Goal: Transaction & Acquisition: Purchase product/service

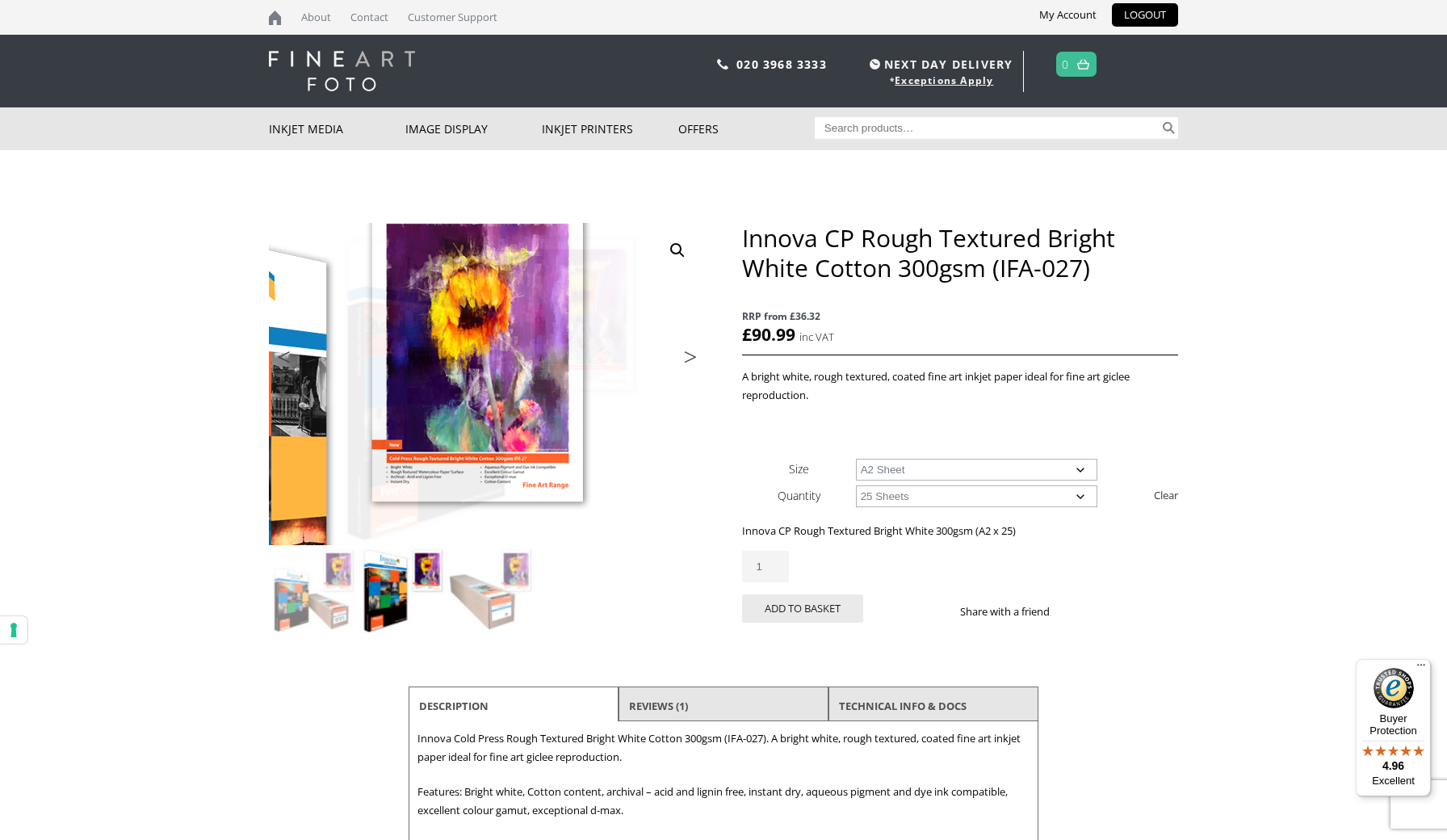
select select "a2-sheet"
select select "25-sheets"
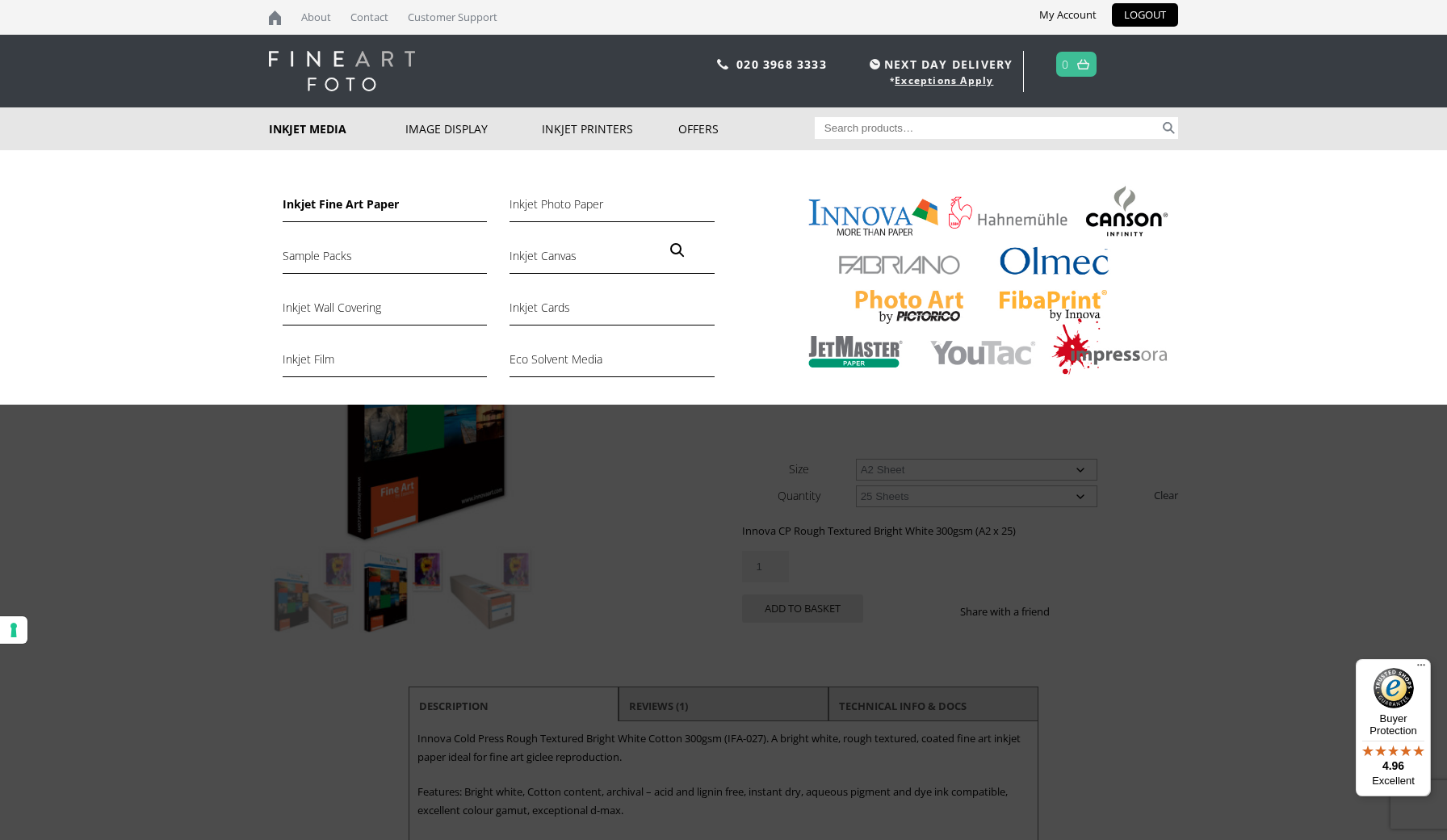
click at [331, 211] on link "Inkjet Fine Art Paper" at bounding box center [385, 207] width 205 height 27
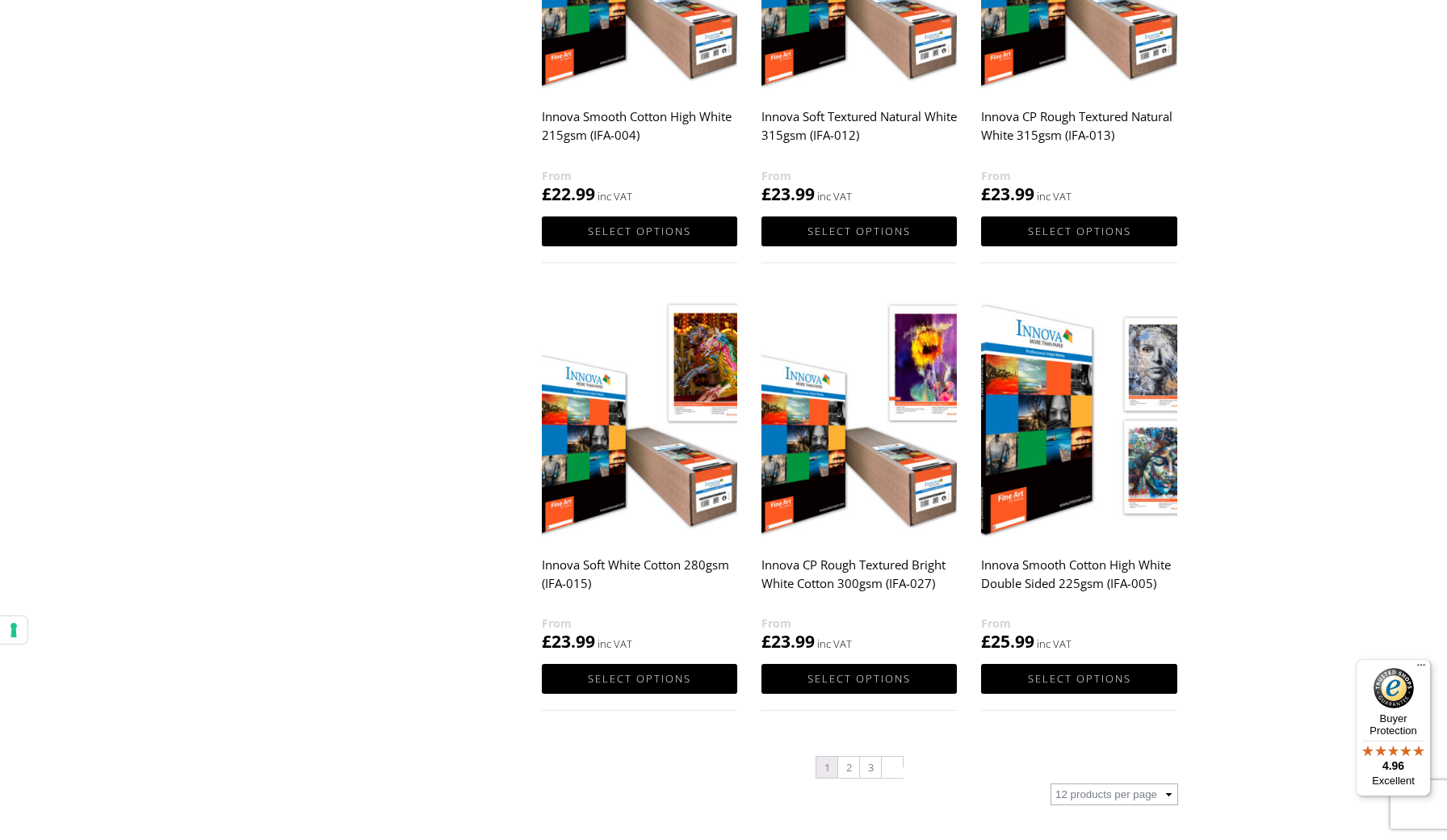
scroll to position [1396, 0]
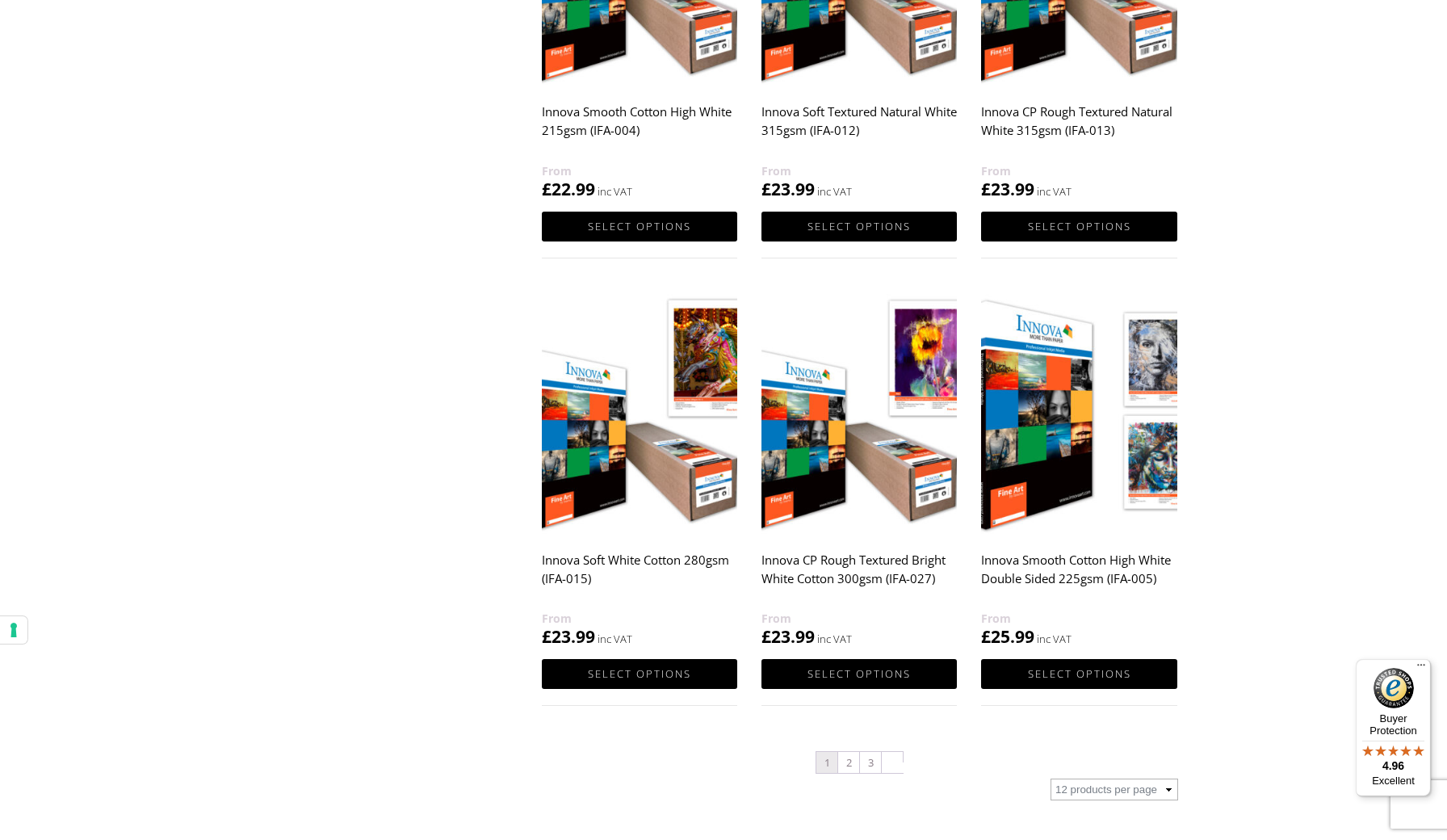
click at [655, 465] on img at bounding box center [639, 411] width 195 height 244
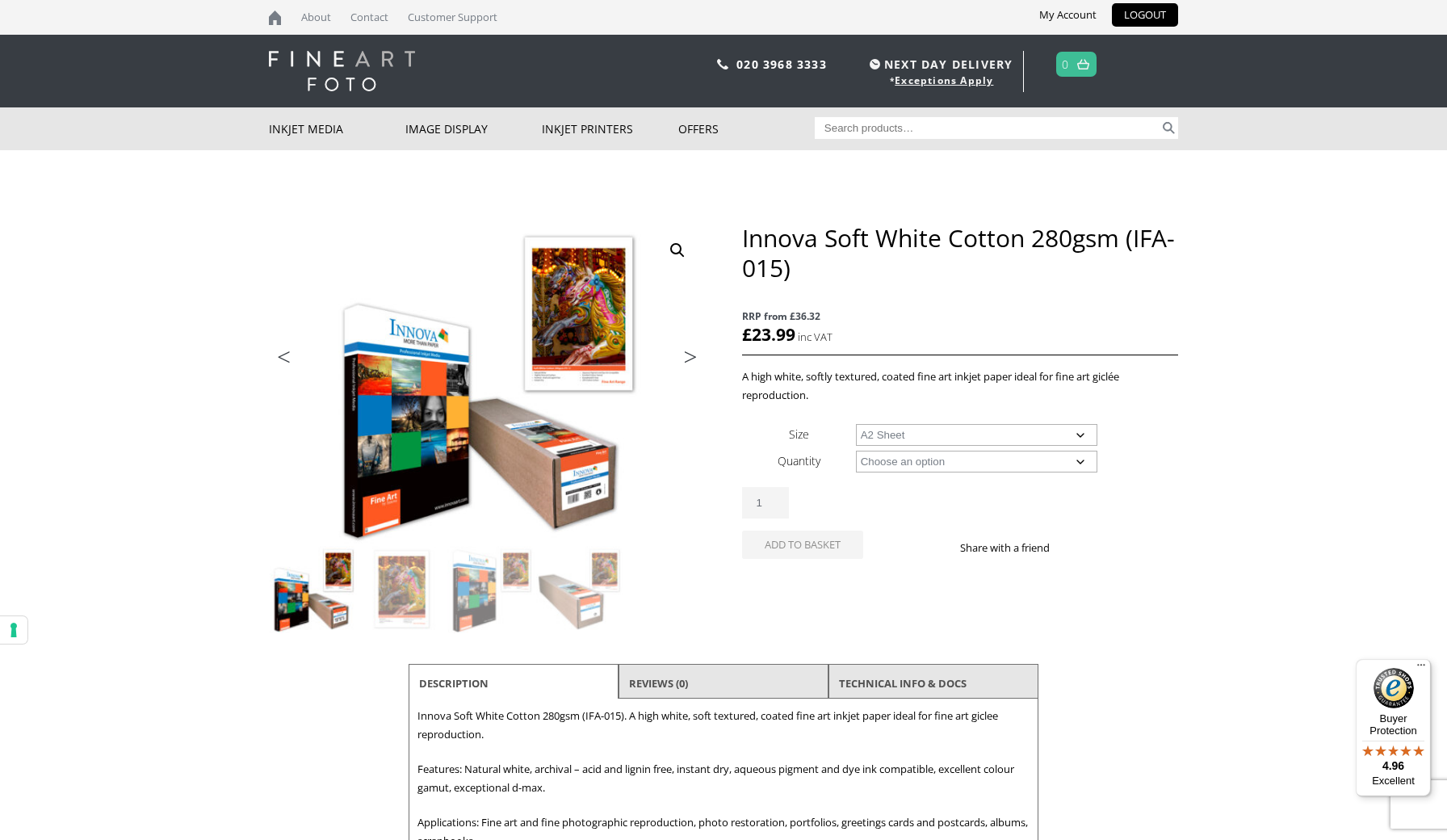
select select "a2-sheet"
select select "25-sheets"
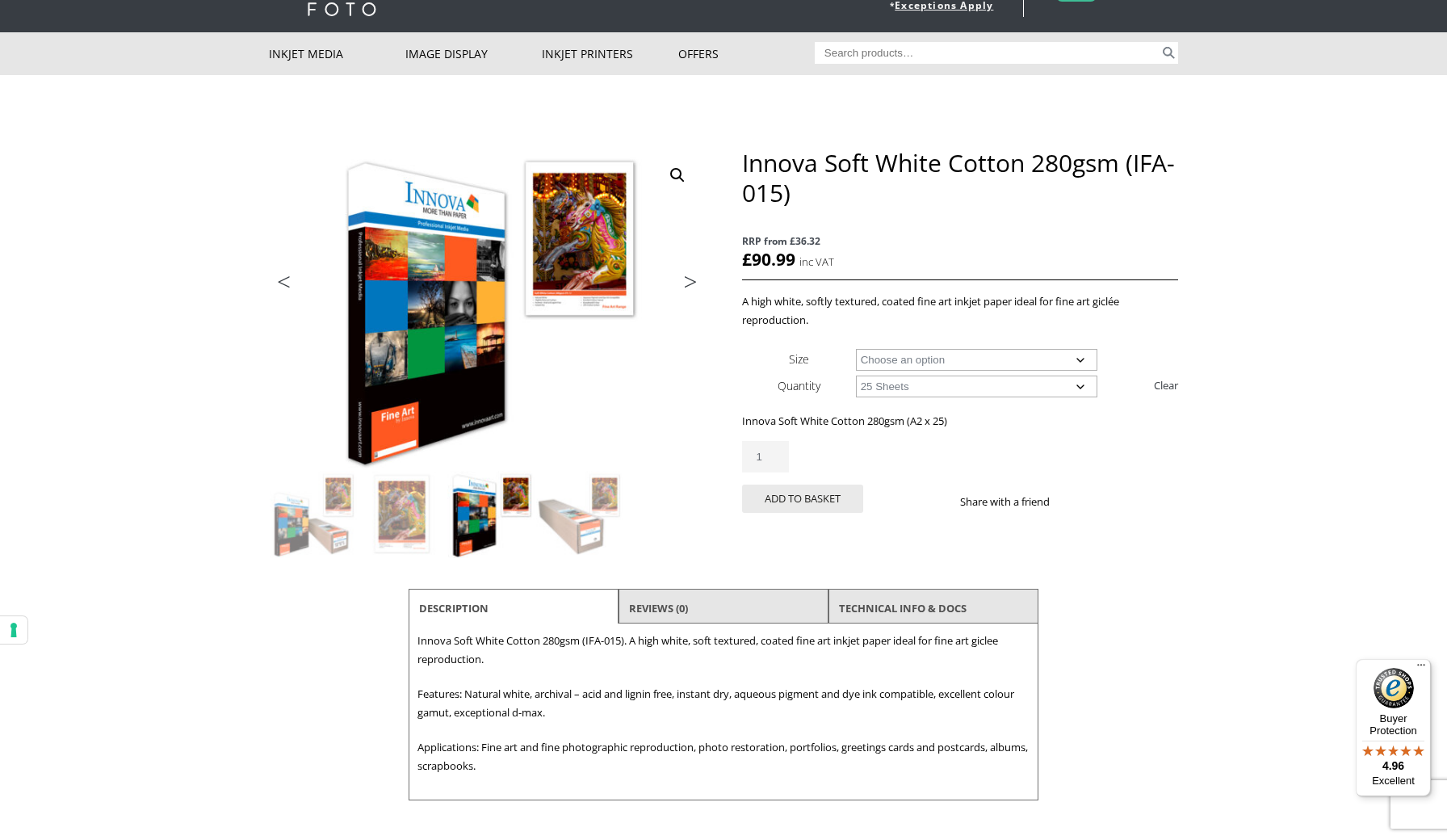
scroll to position [39, 0]
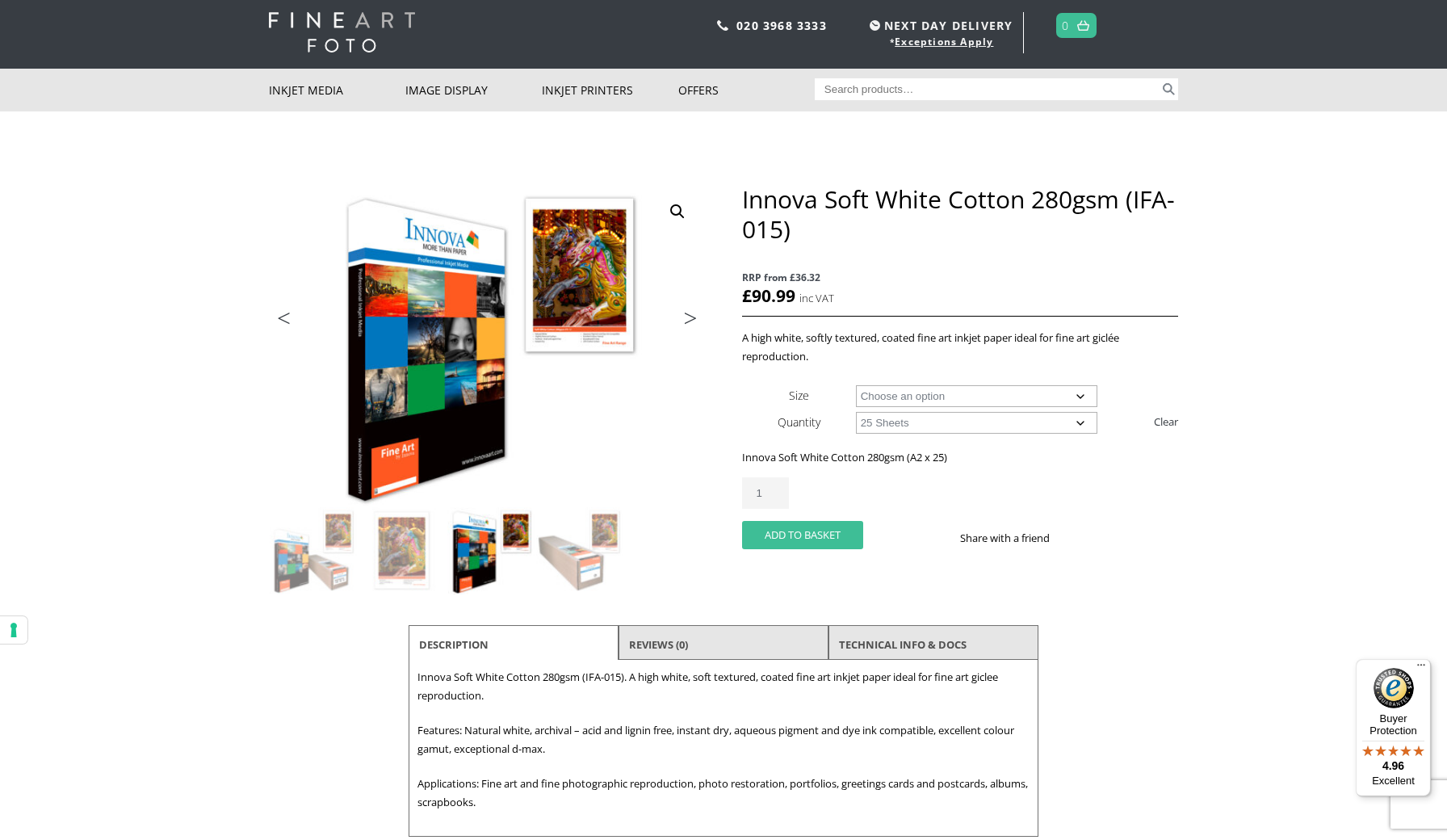
click at [846, 527] on button "Add to basket" at bounding box center [802, 535] width 121 height 28
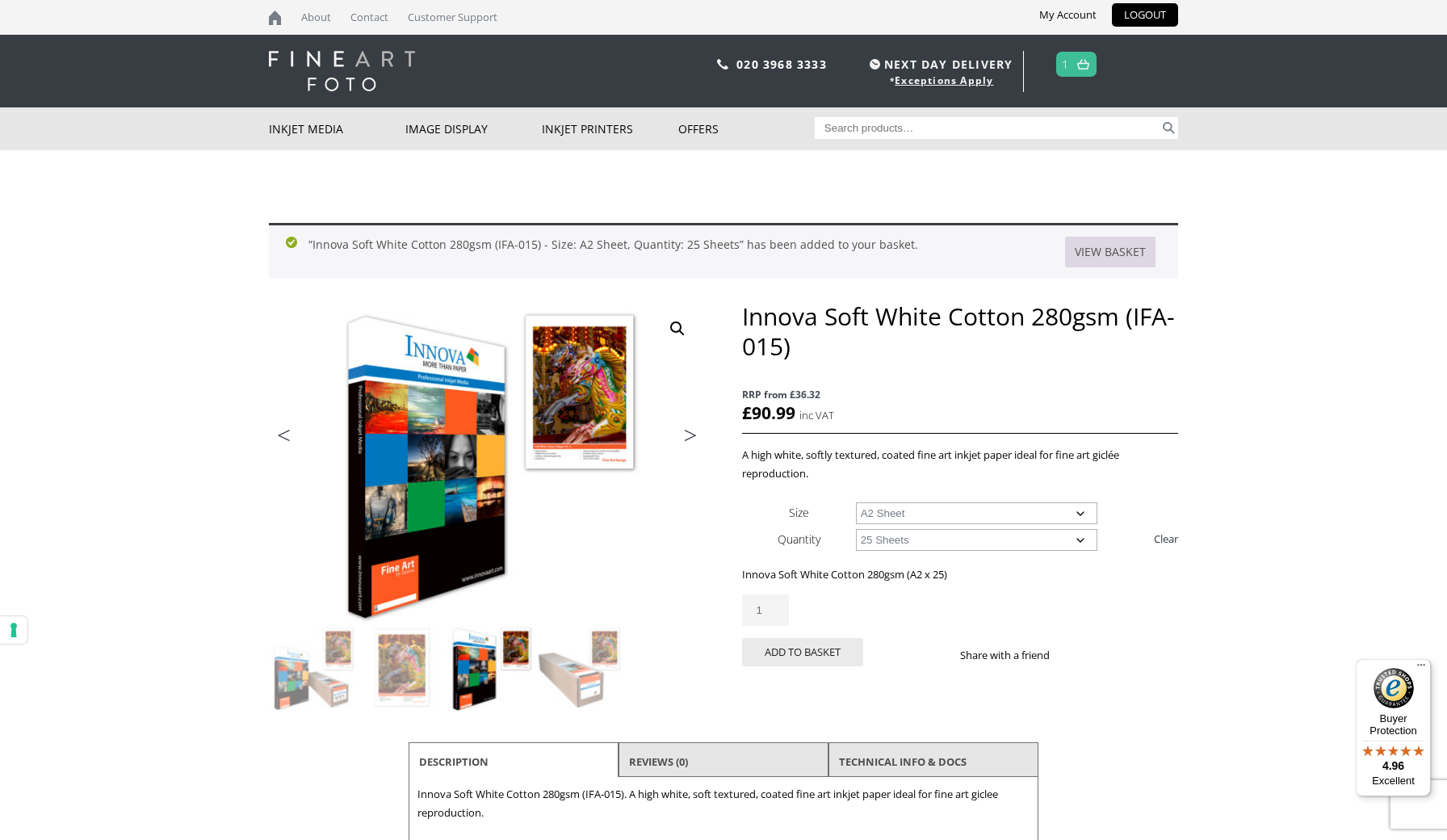
click at [1110, 254] on link "View basket" at bounding box center [1110, 252] width 90 height 31
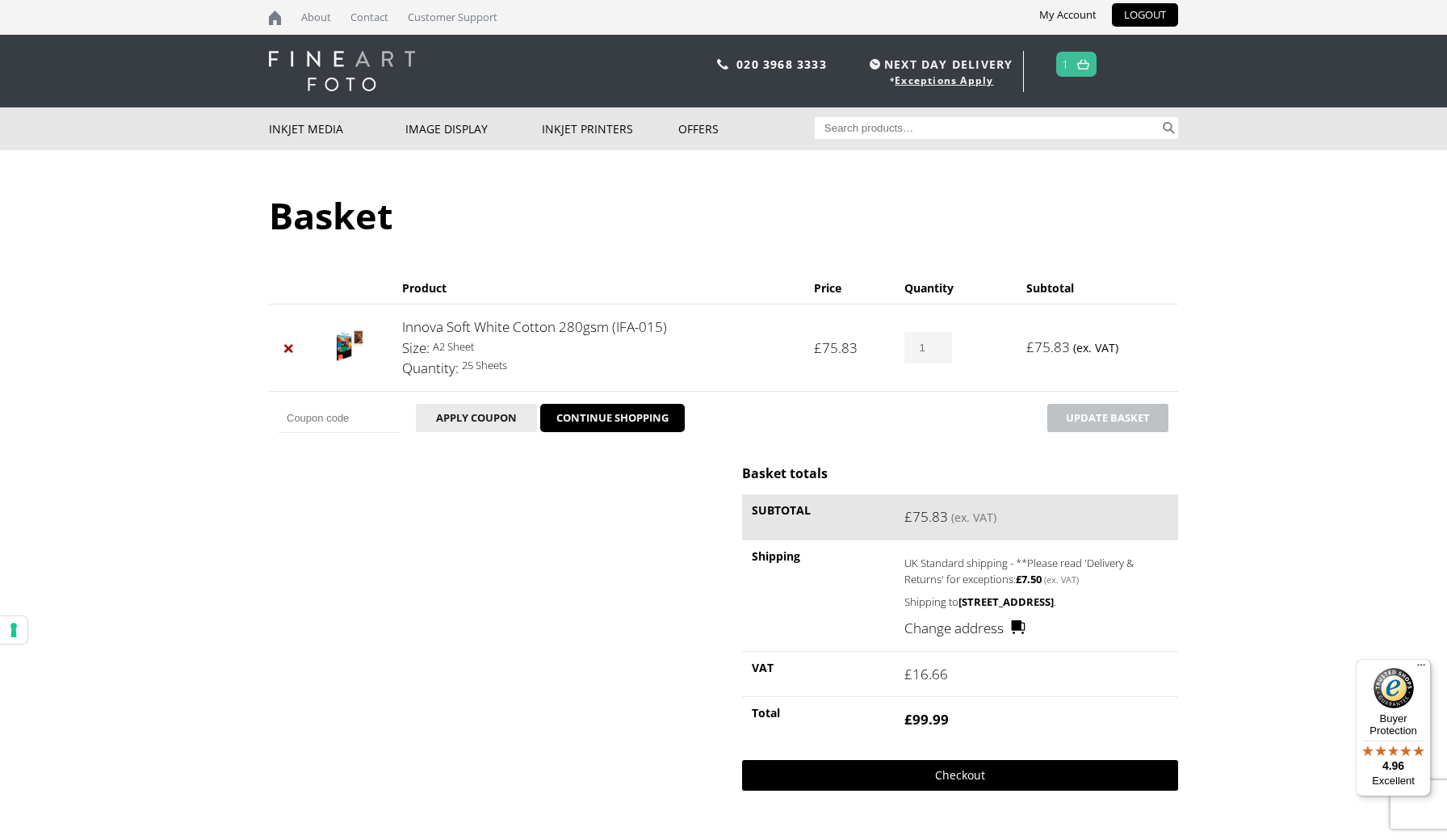
click at [965, 779] on link "Checkout" at bounding box center [960, 775] width 436 height 31
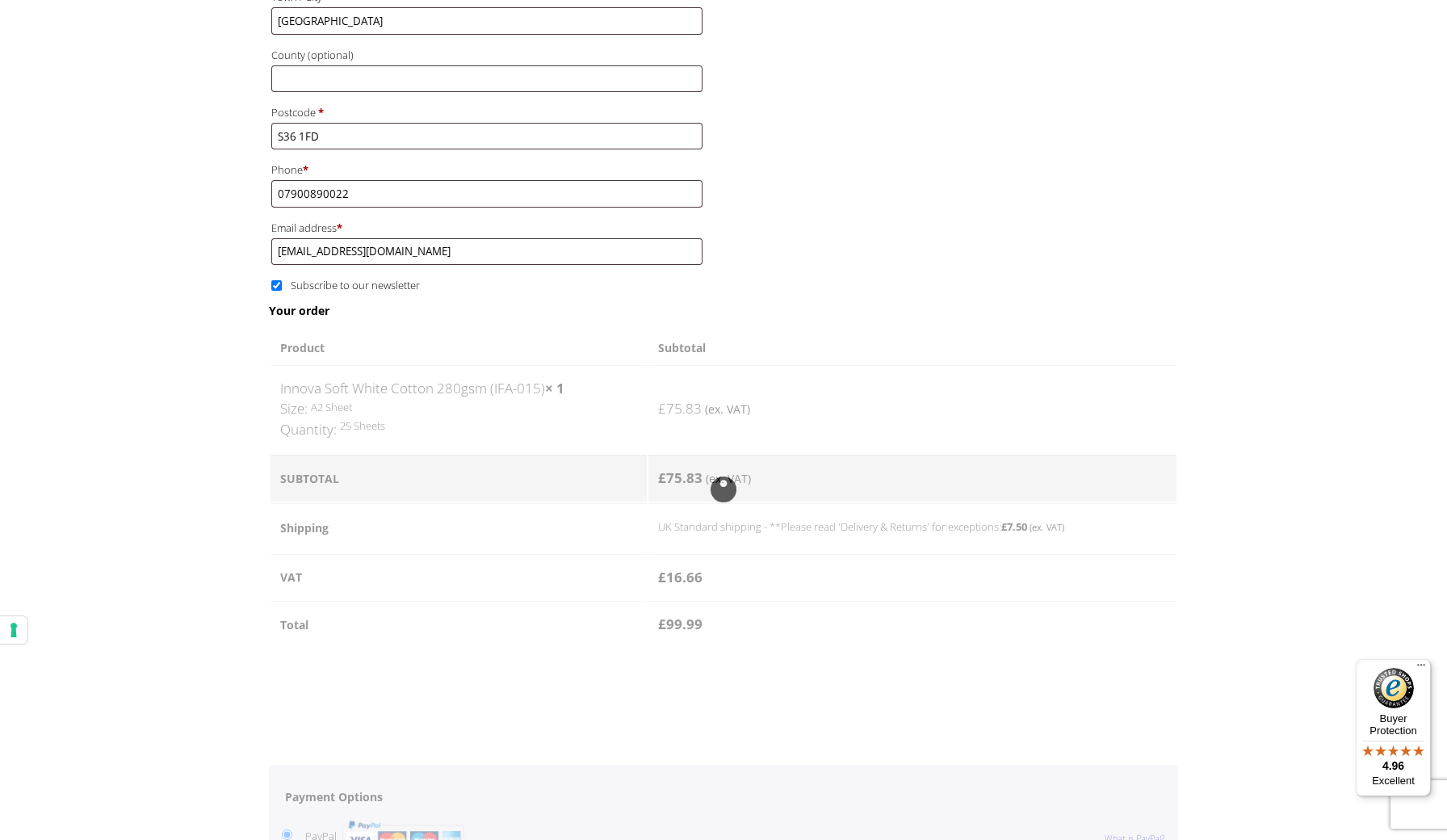
scroll to position [644, 0]
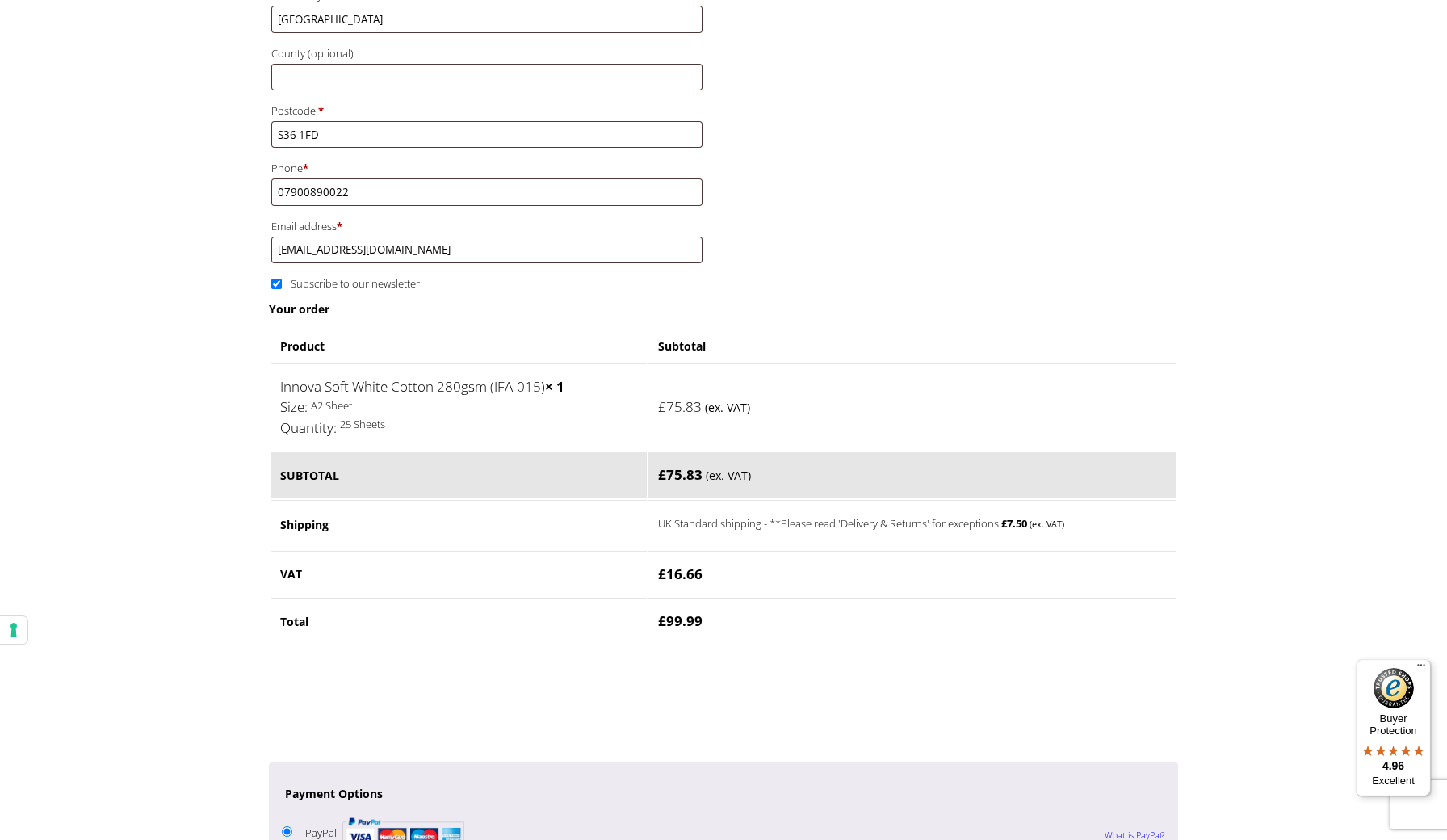
click at [277, 278] on input "Subscribe to our newsletter" at bounding box center [276, 283] width 10 height 10
checkbox input "false"
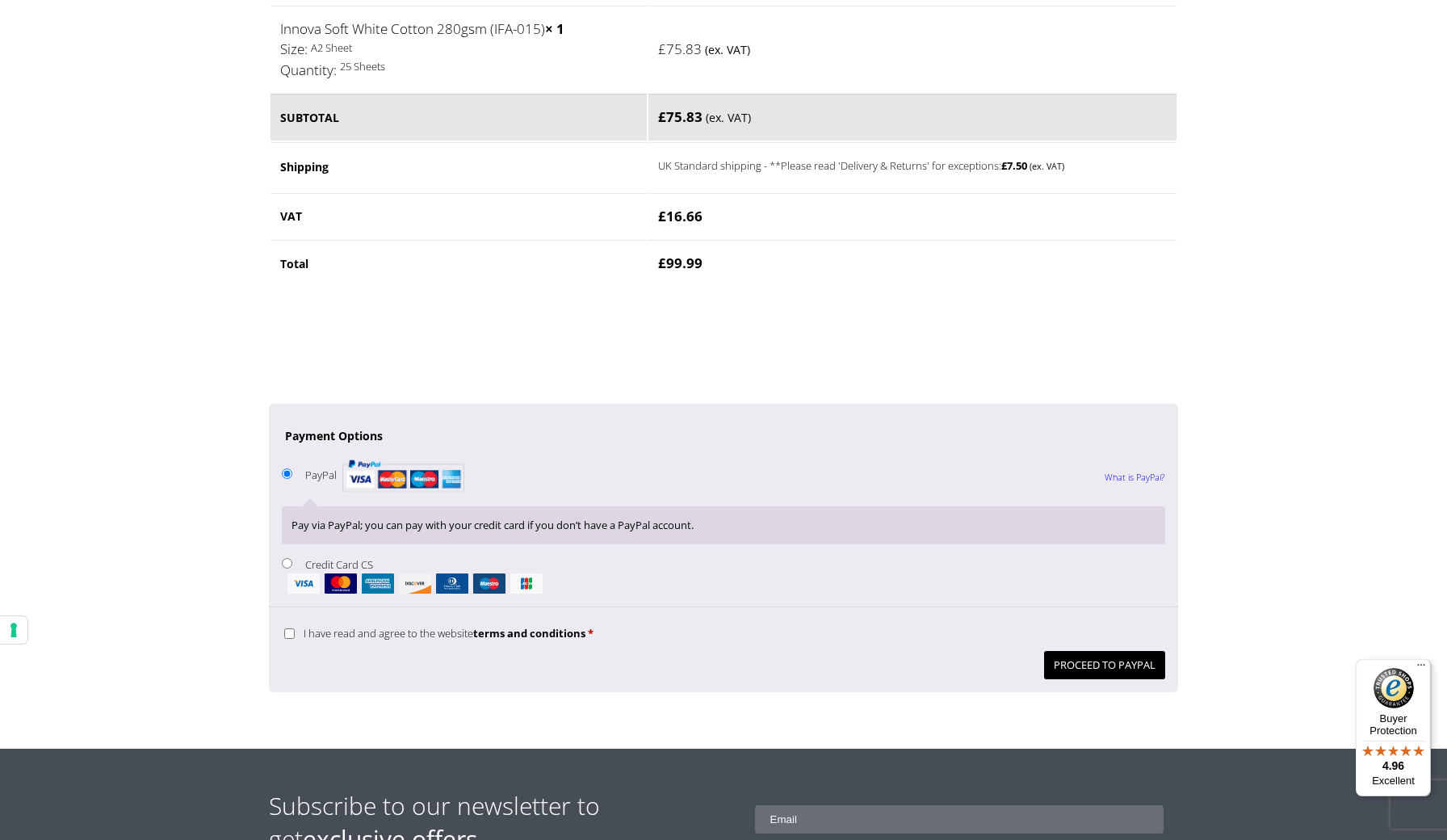
scroll to position [1006, 0]
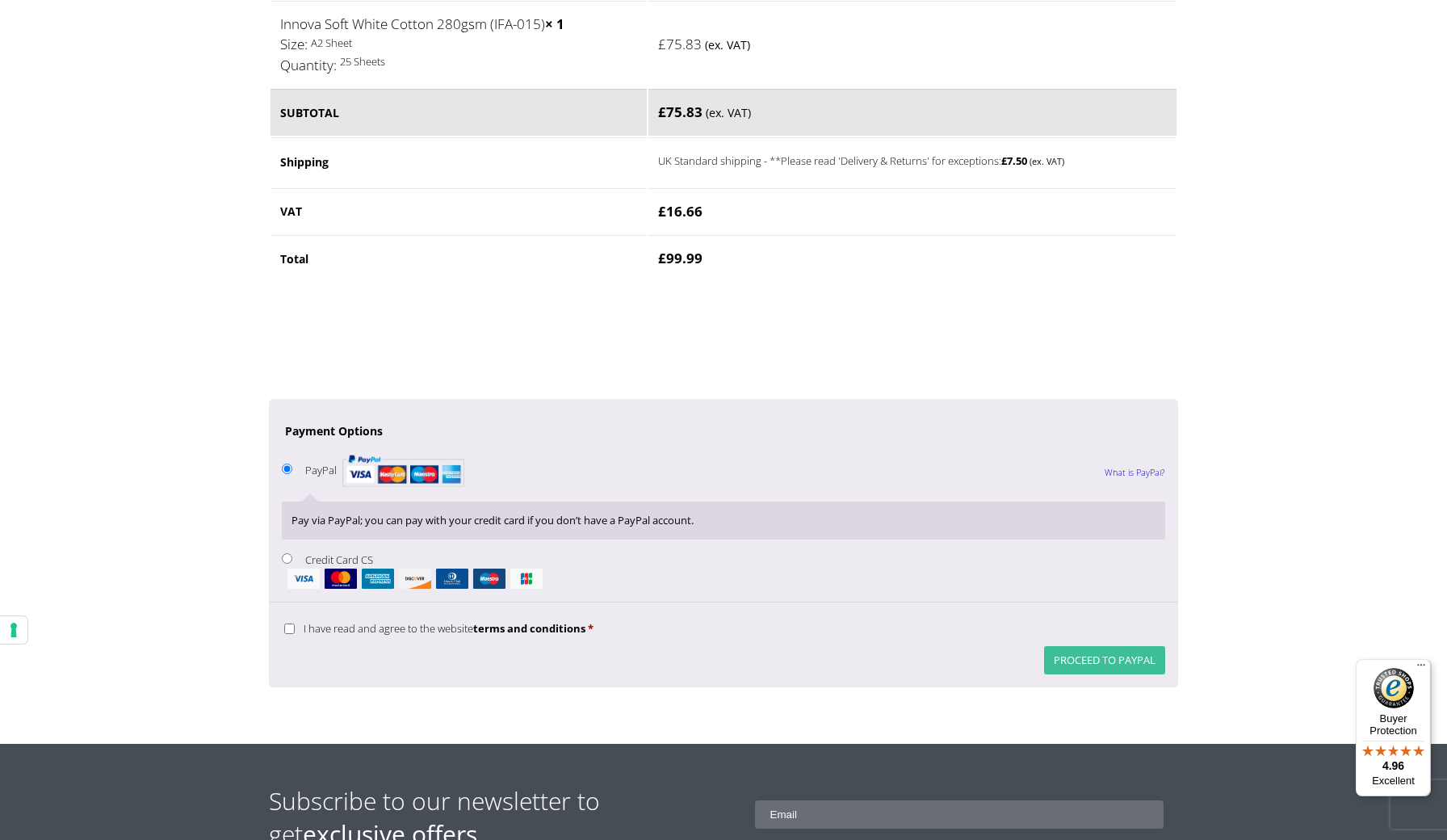
click at [1099, 646] on button "Proceed to PayPal" at bounding box center [1104, 660] width 121 height 28
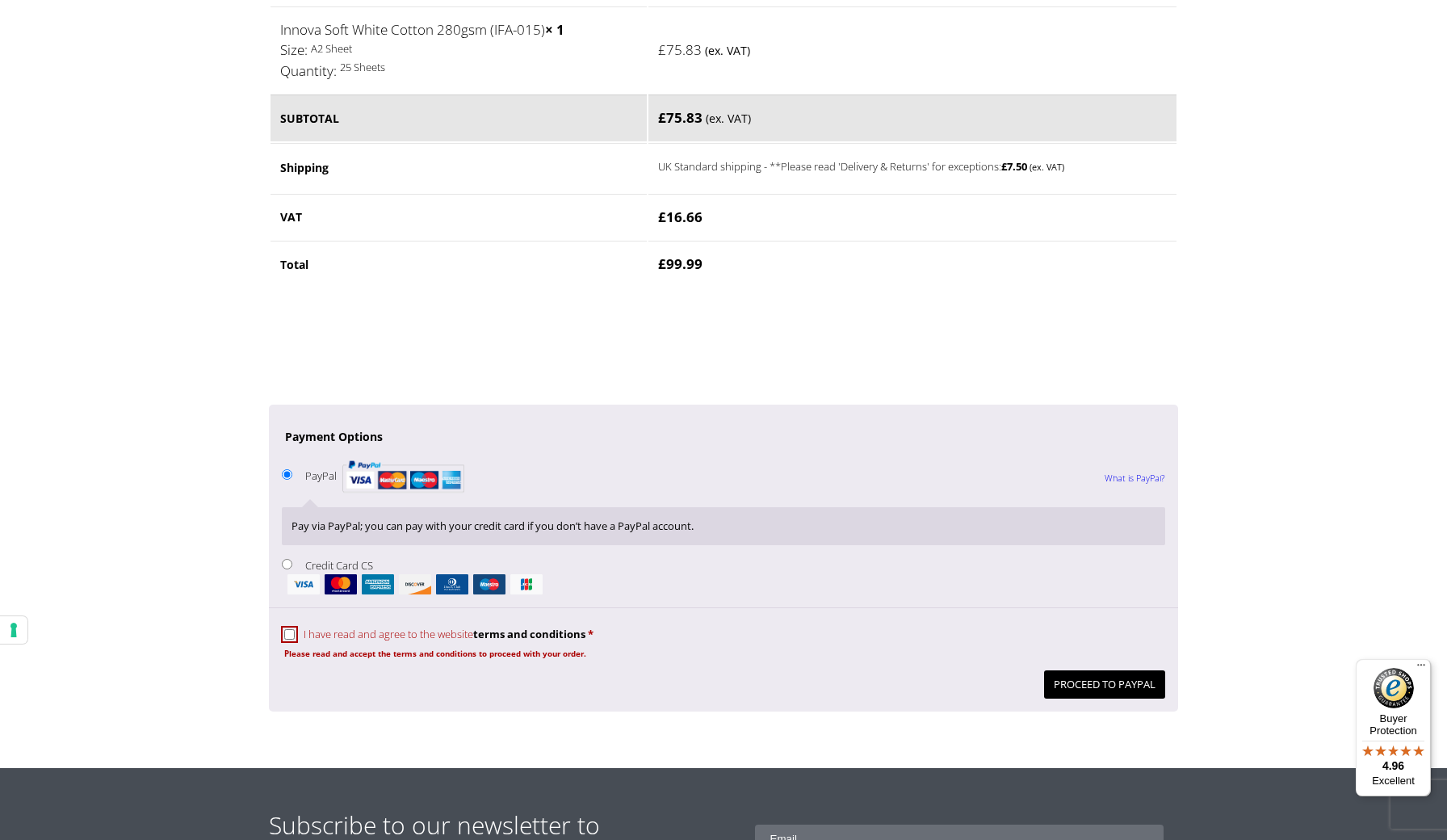
scroll to position [1139, 0]
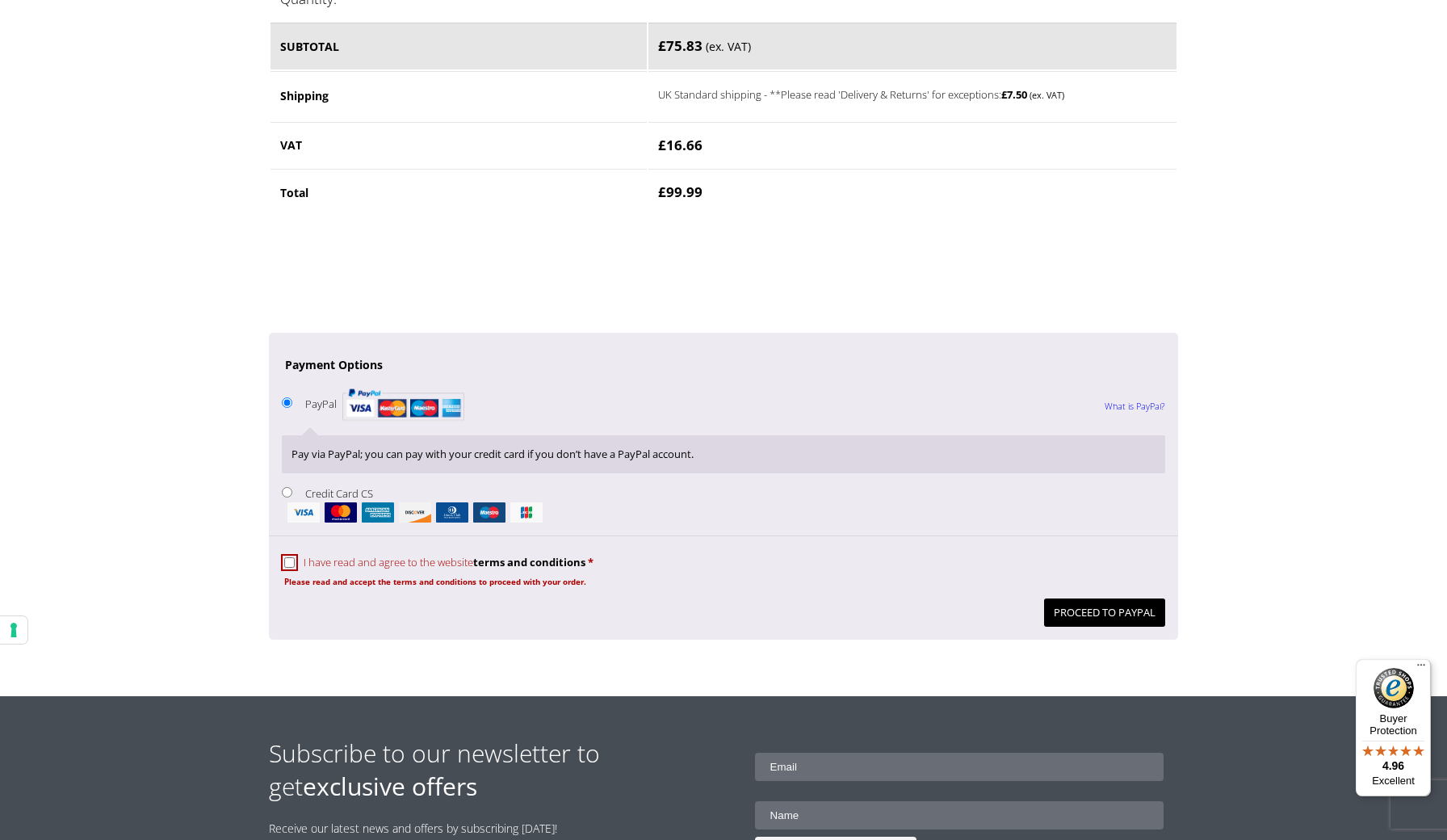
click at [289, 557] on input "I have read and agree to the website terms and conditions *" at bounding box center [288, 562] width 10 height 10
checkbox input "true"
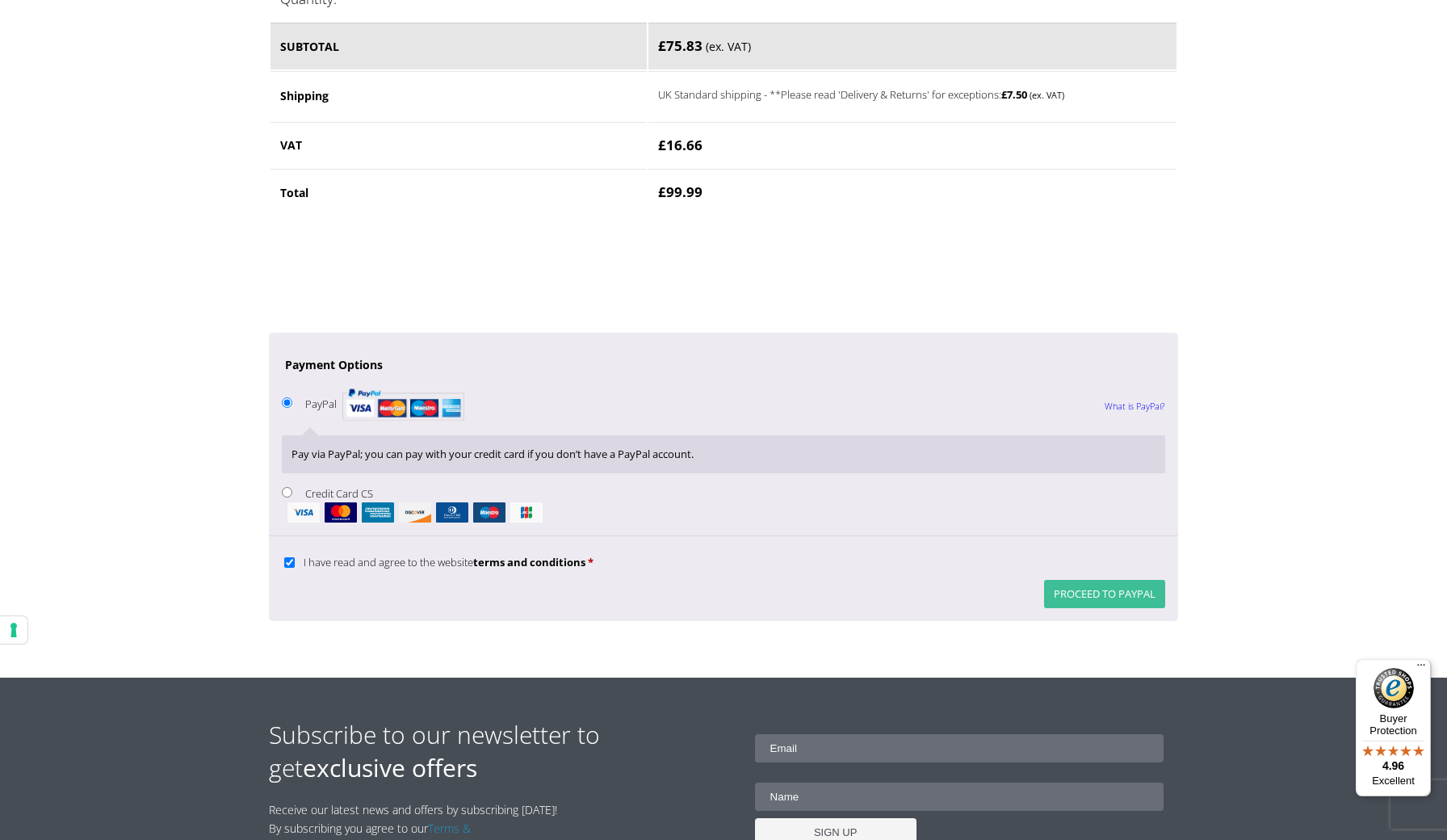
click at [1091, 580] on button "Proceed to PayPal" at bounding box center [1104, 594] width 121 height 28
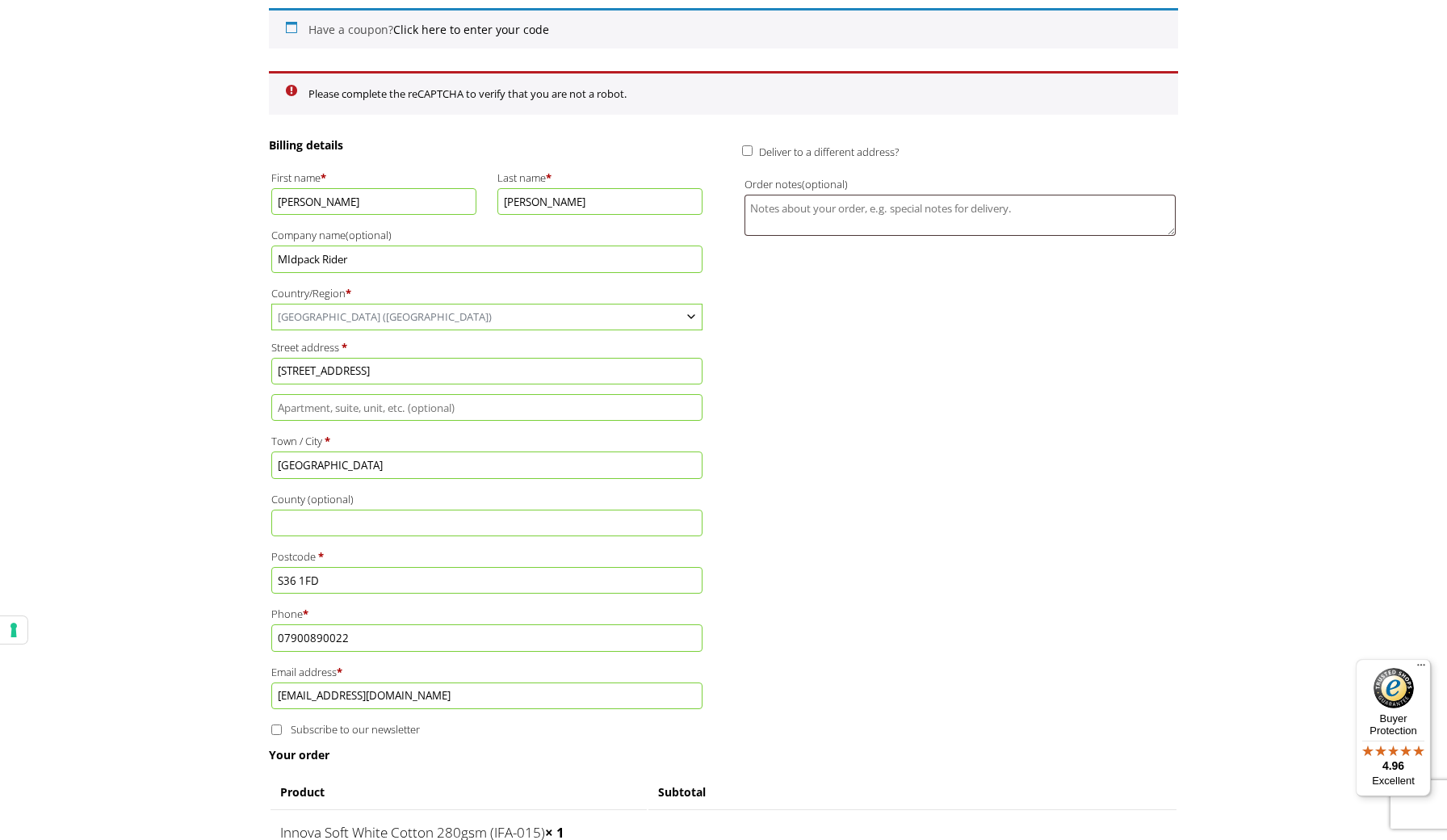
scroll to position [255, 0]
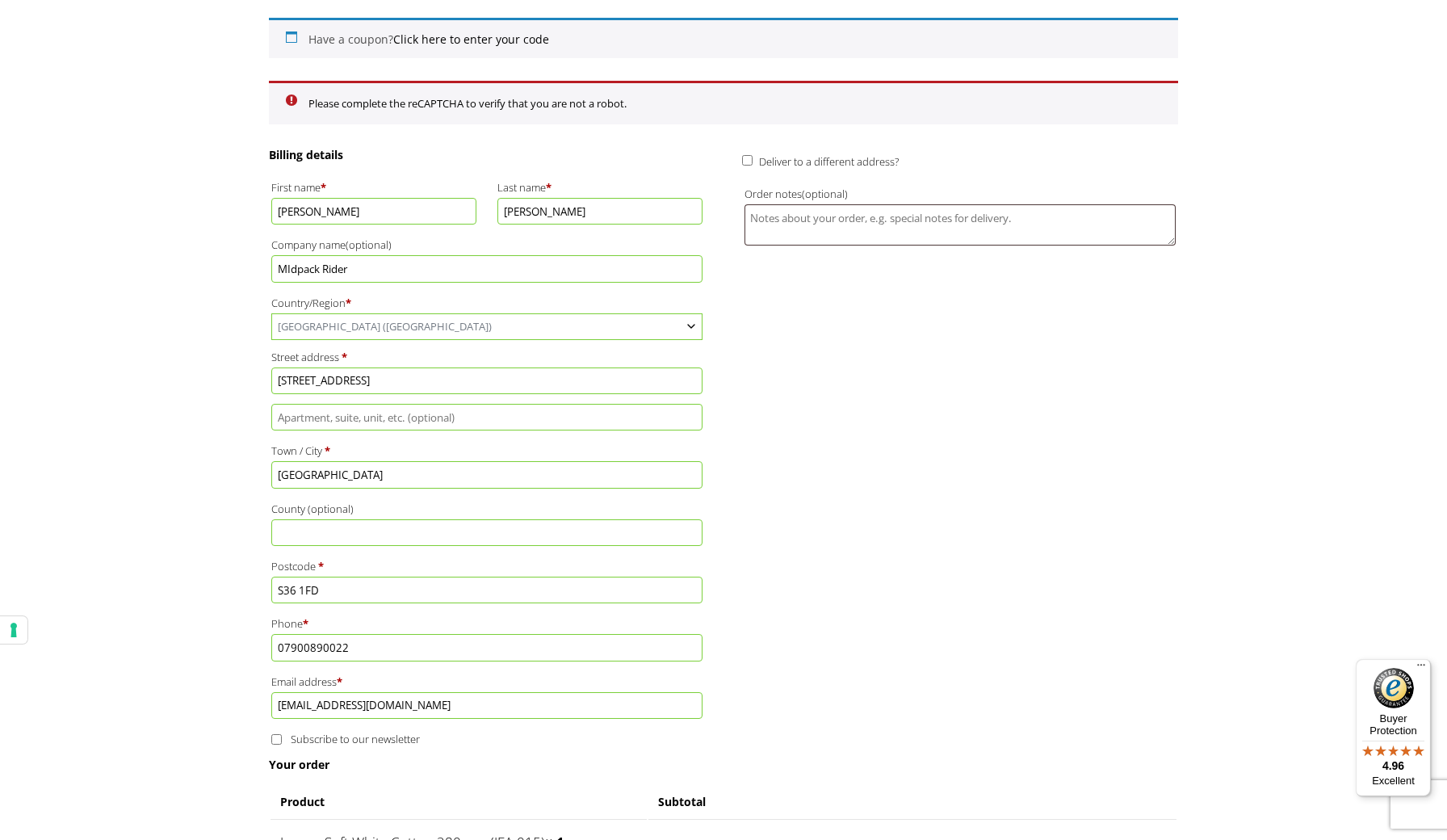
click at [747, 158] on input "Deliver to a different address?" at bounding box center [747, 159] width 10 height 10
checkbox input "true"
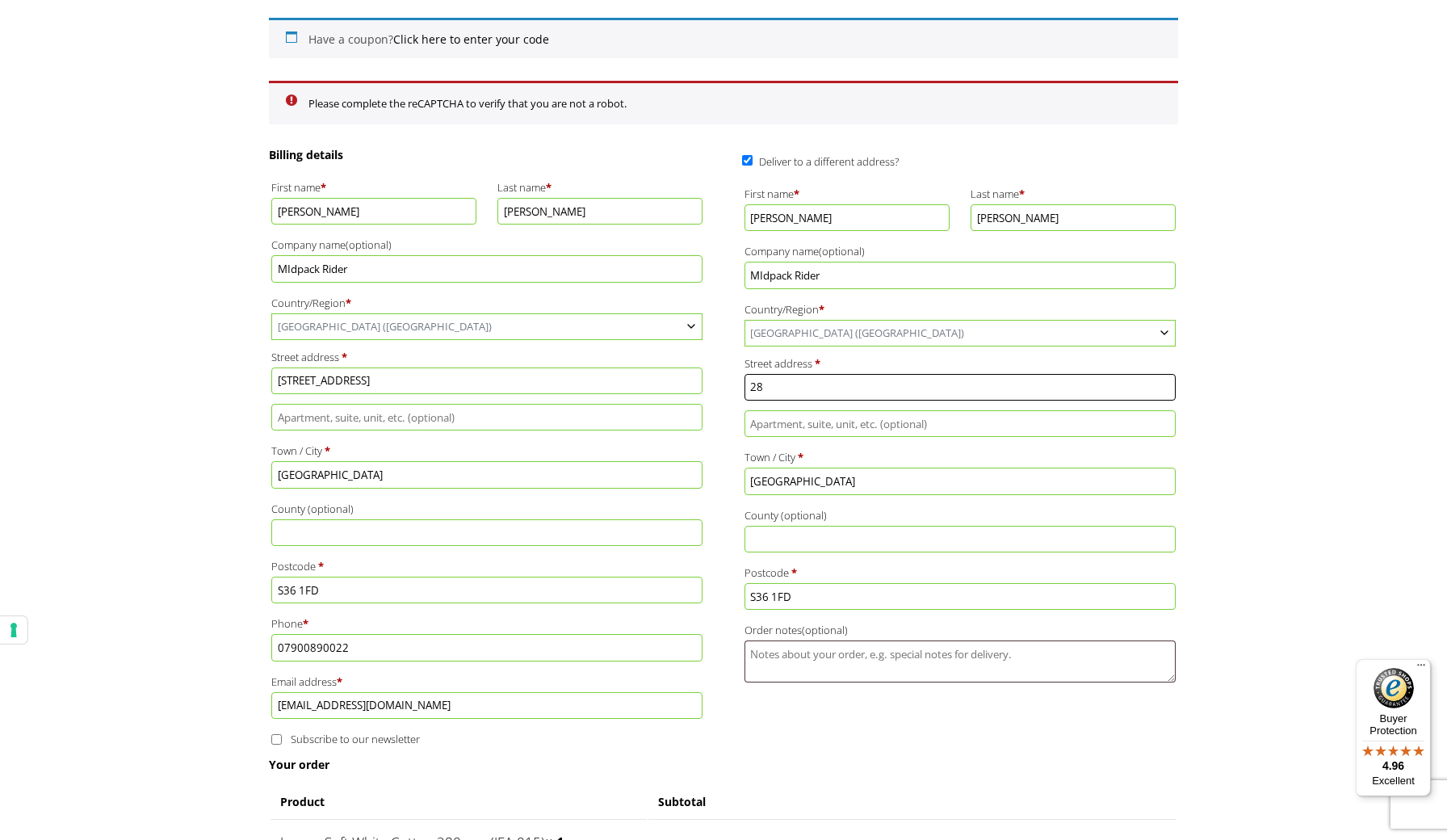
type input "2"
type input "Unit 20"
type input "[GEOGRAPHIC_DATA]"
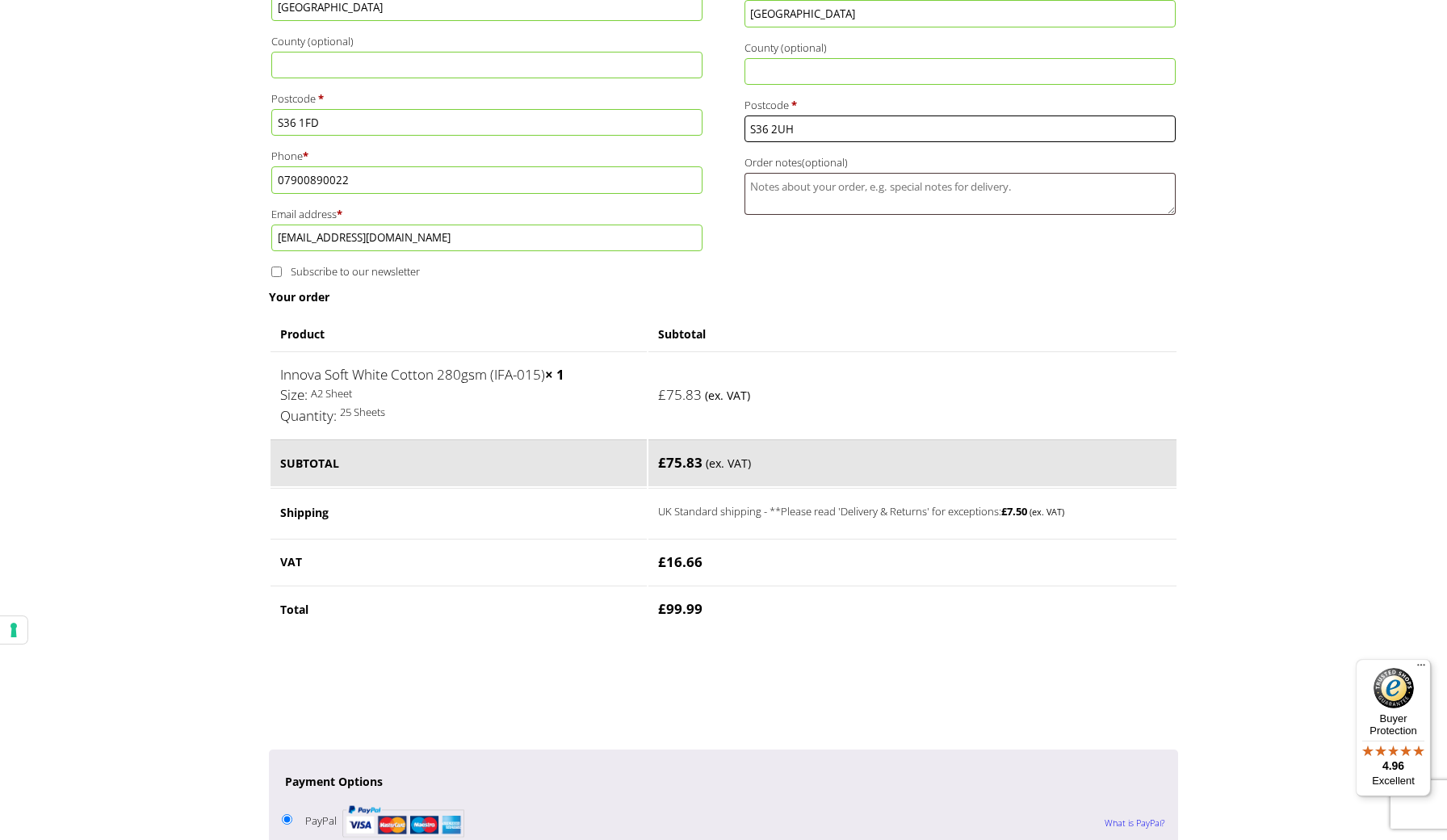
scroll to position [723, 0]
type input "S36 2UH"
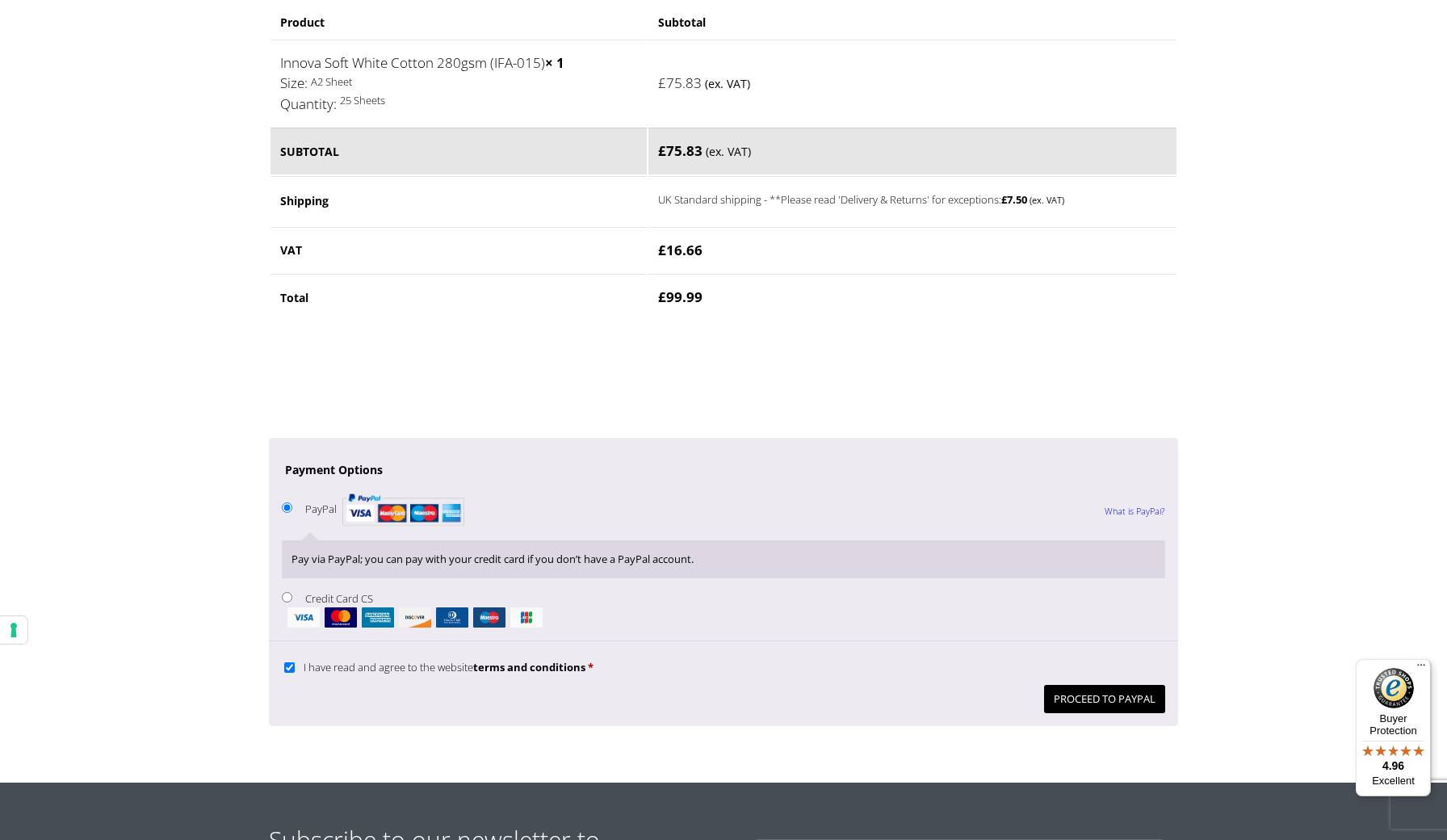
scroll to position [1038, 0]
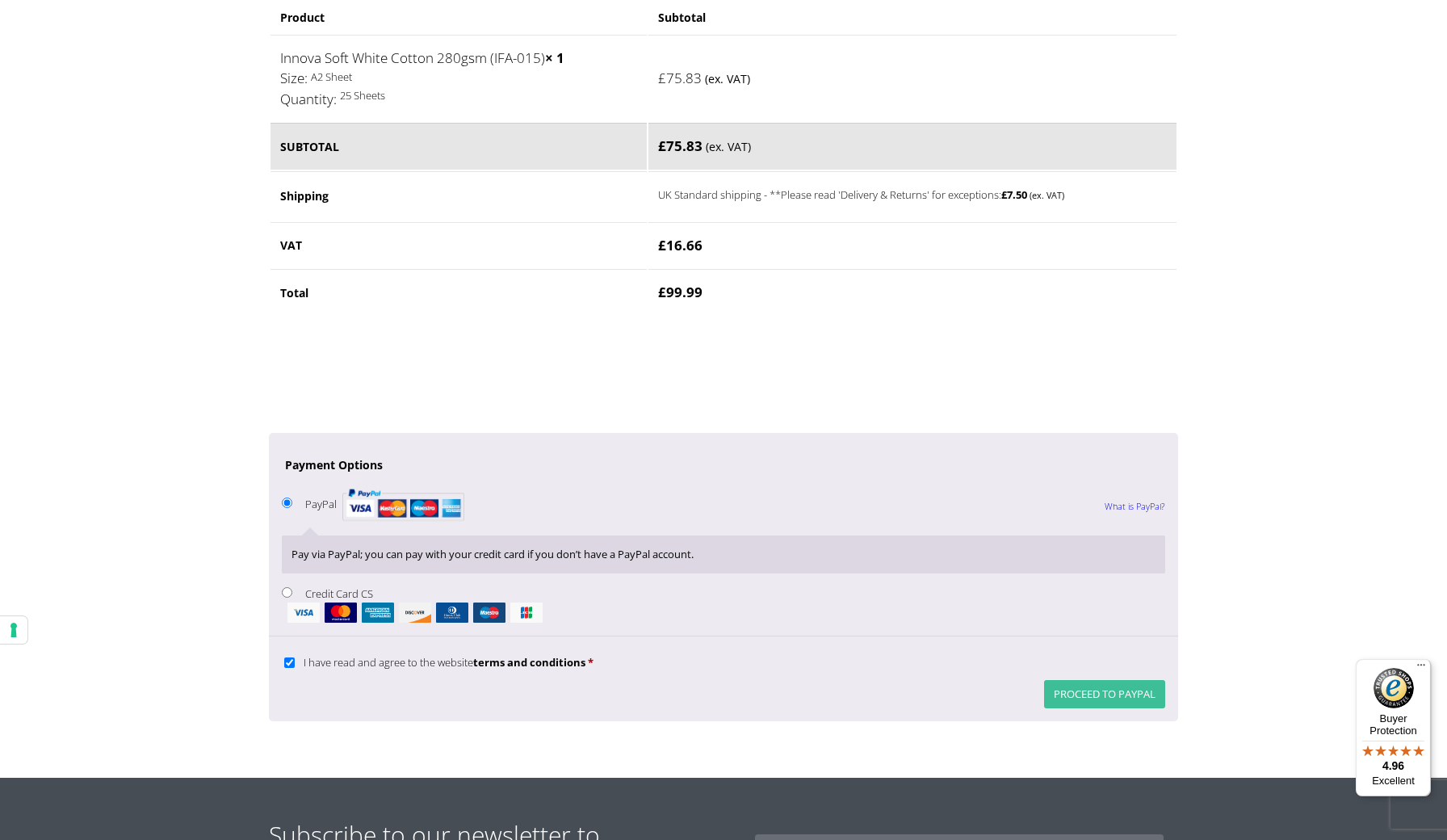
click at [1126, 680] on button "Proceed to PayPal" at bounding box center [1104, 694] width 121 height 28
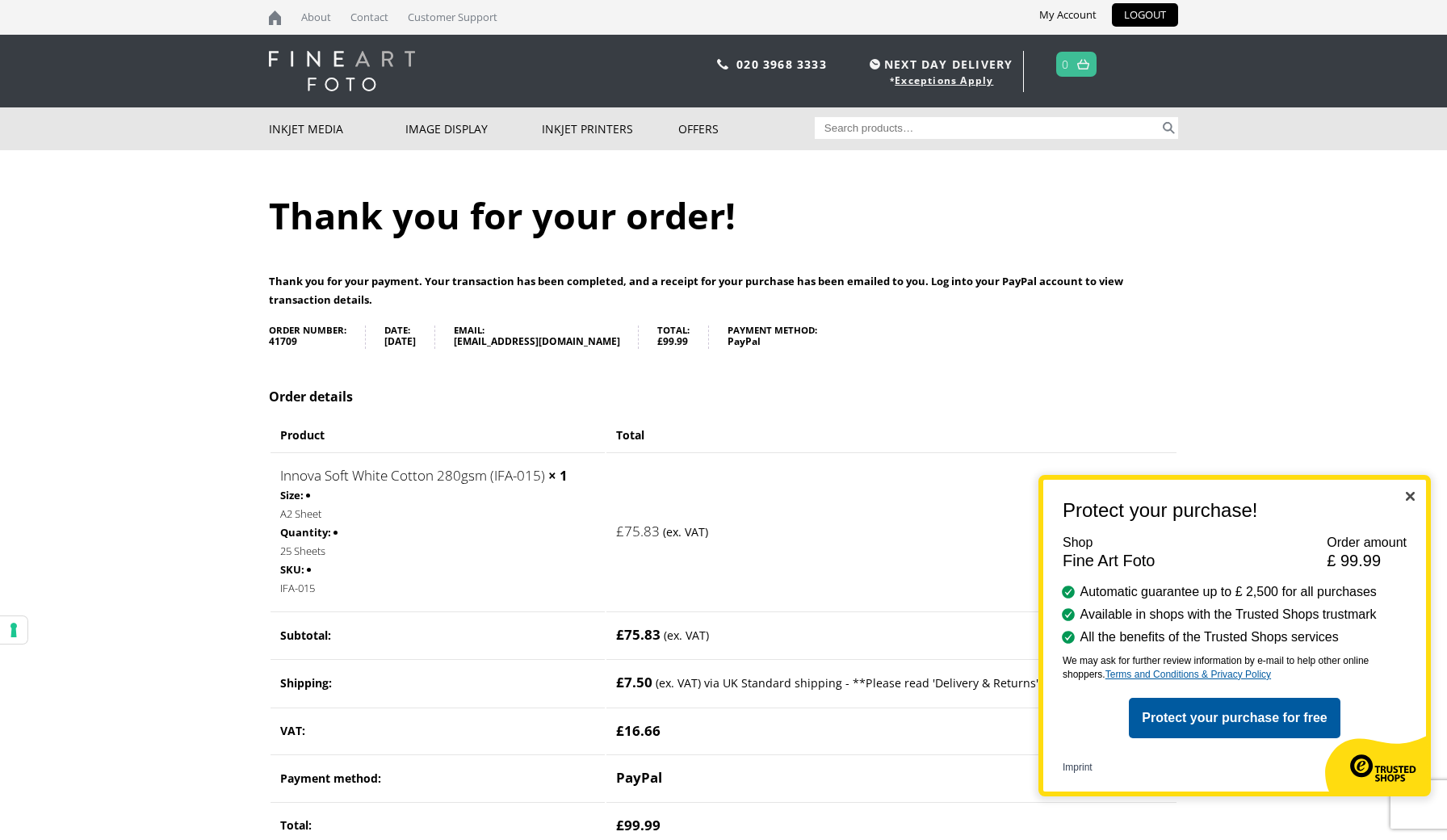
click at [1414, 493] on img "Close" at bounding box center [1409, 496] width 8 height 8
